Goal: Task Accomplishment & Management: Use online tool/utility

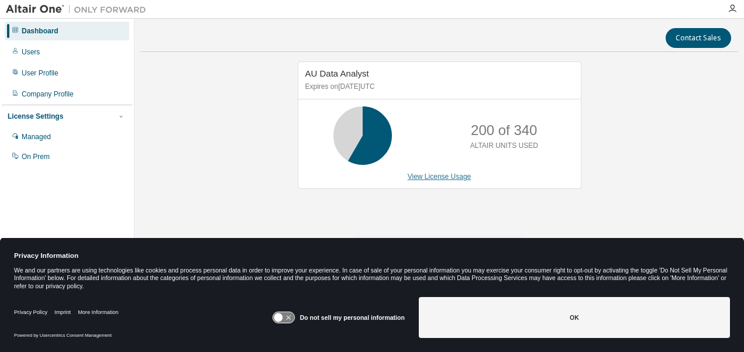
click at [430, 179] on link "View License Usage" at bounding box center [440, 176] width 64 height 8
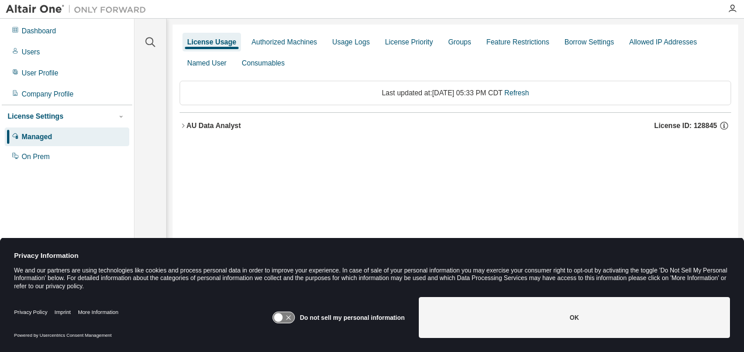
click at [185, 127] on icon "button" at bounding box center [182, 125] width 7 height 7
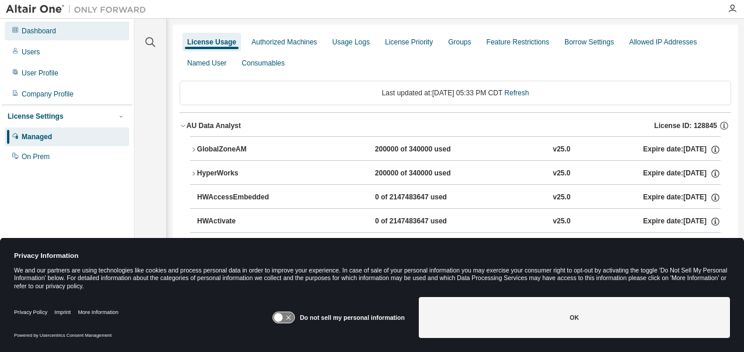
click at [33, 30] on div "Dashboard" at bounding box center [39, 30] width 34 height 9
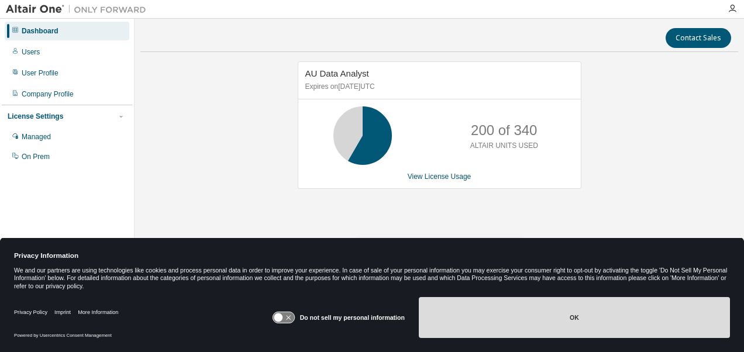
click at [516, 313] on button "OK" at bounding box center [574, 317] width 311 height 41
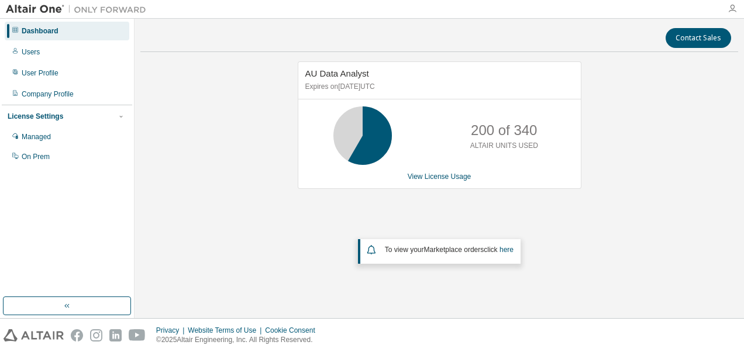
click at [730, 8] on icon "button" at bounding box center [731, 8] width 9 height 9
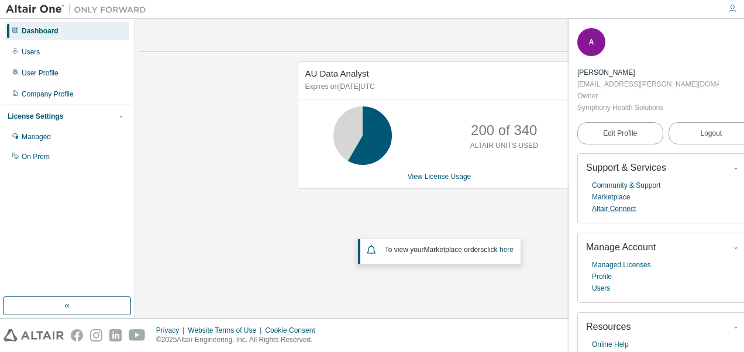
scroll to position [54, 0]
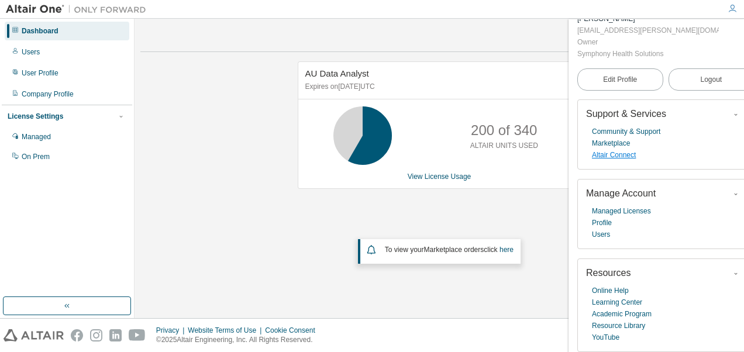
click at [610, 157] on link "Altair Connect" at bounding box center [614, 155] width 44 height 12
